Goal: Task Accomplishment & Management: Manage account settings

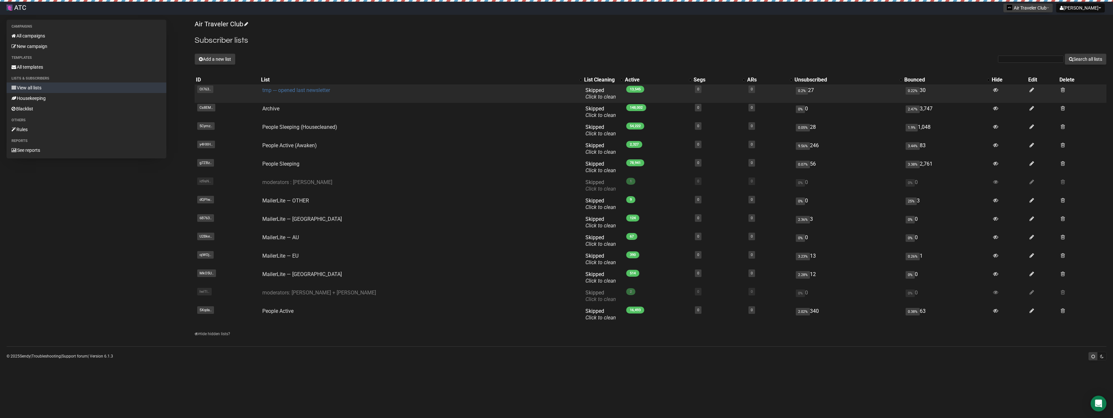
click at [321, 89] on link "tmp --- opened last newsletter" at bounding box center [296, 90] width 68 height 6
click at [993, 90] on icon at bounding box center [995, 90] width 5 height 6
click at [226, 59] on button "Add a new list" at bounding box center [215, 59] width 41 height 11
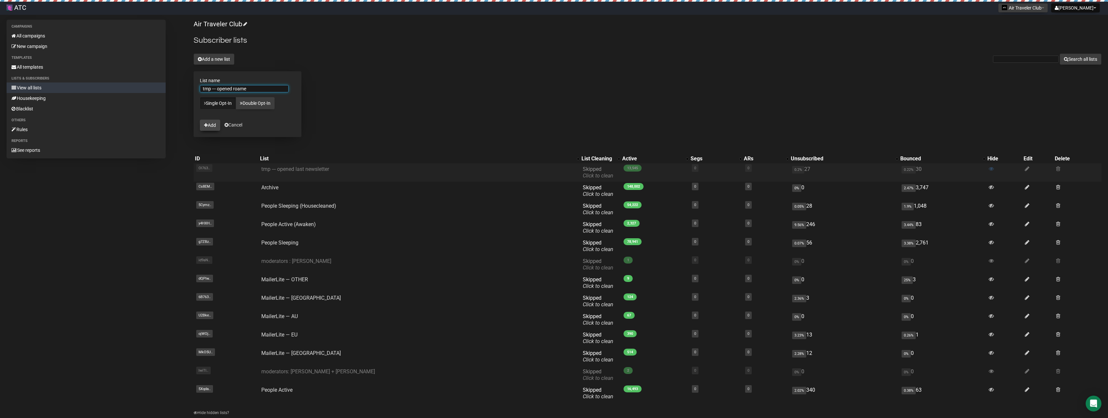
type input "tmp --- opened roame"
click at [208, 125] on button "Add" at bounding box center [210, 125] width 20 height 11
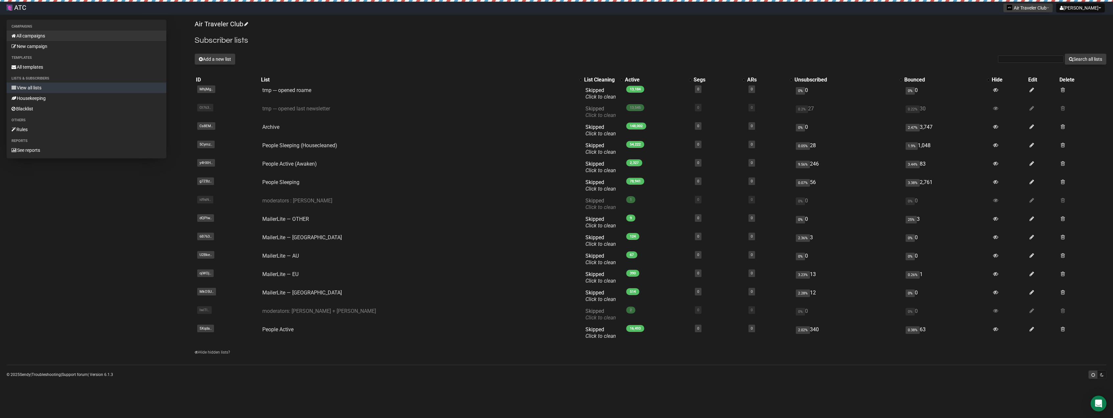
click at [39, 35] on link "All campaigns" at bounding box center [87, 36] width 160 height 11
